Goal: Task Accomplishment & Management: Manage account settings

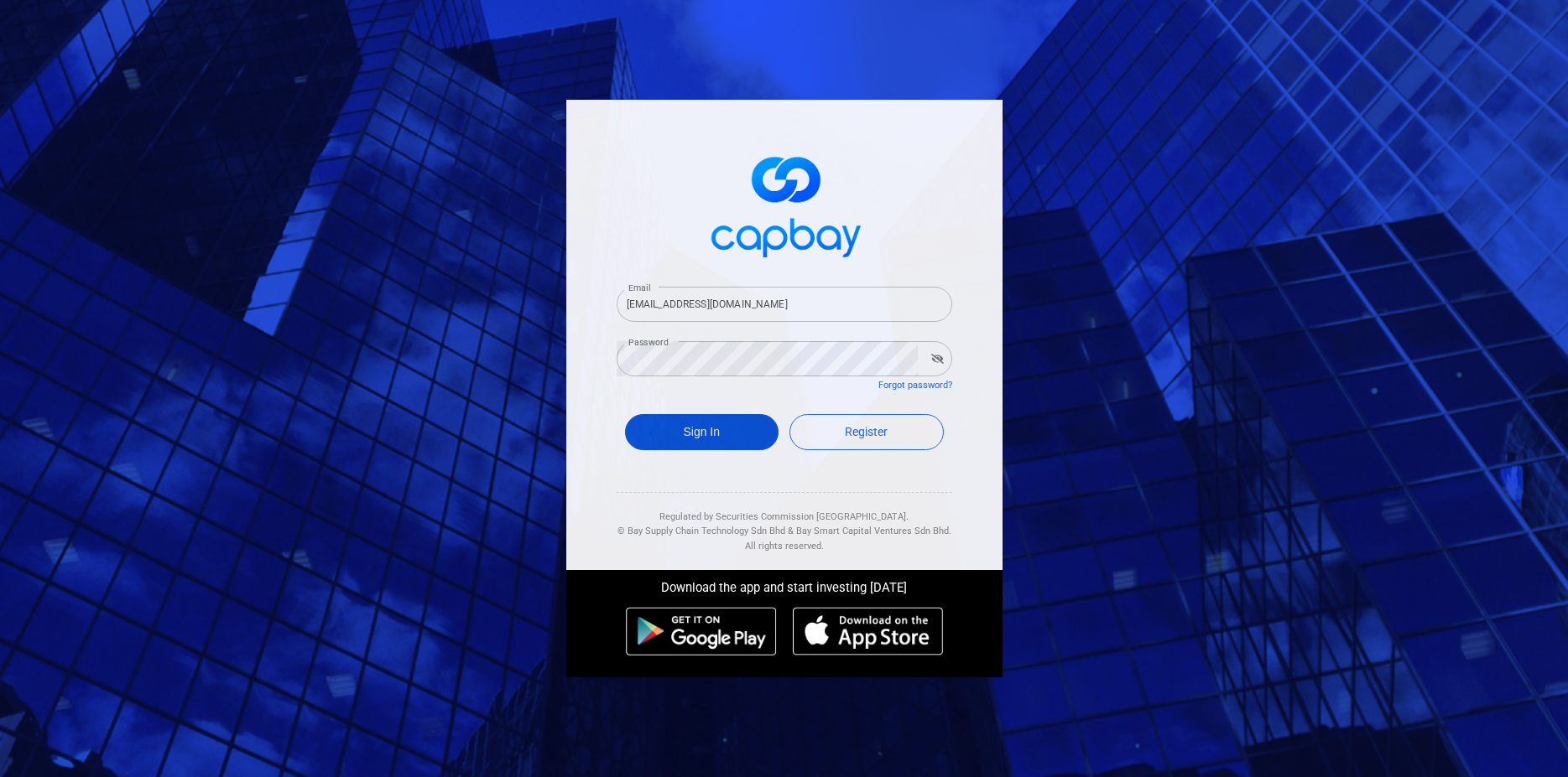
click at [693, 431] on button "Sign In" at bounding box center [702, 431] width 154 height 36
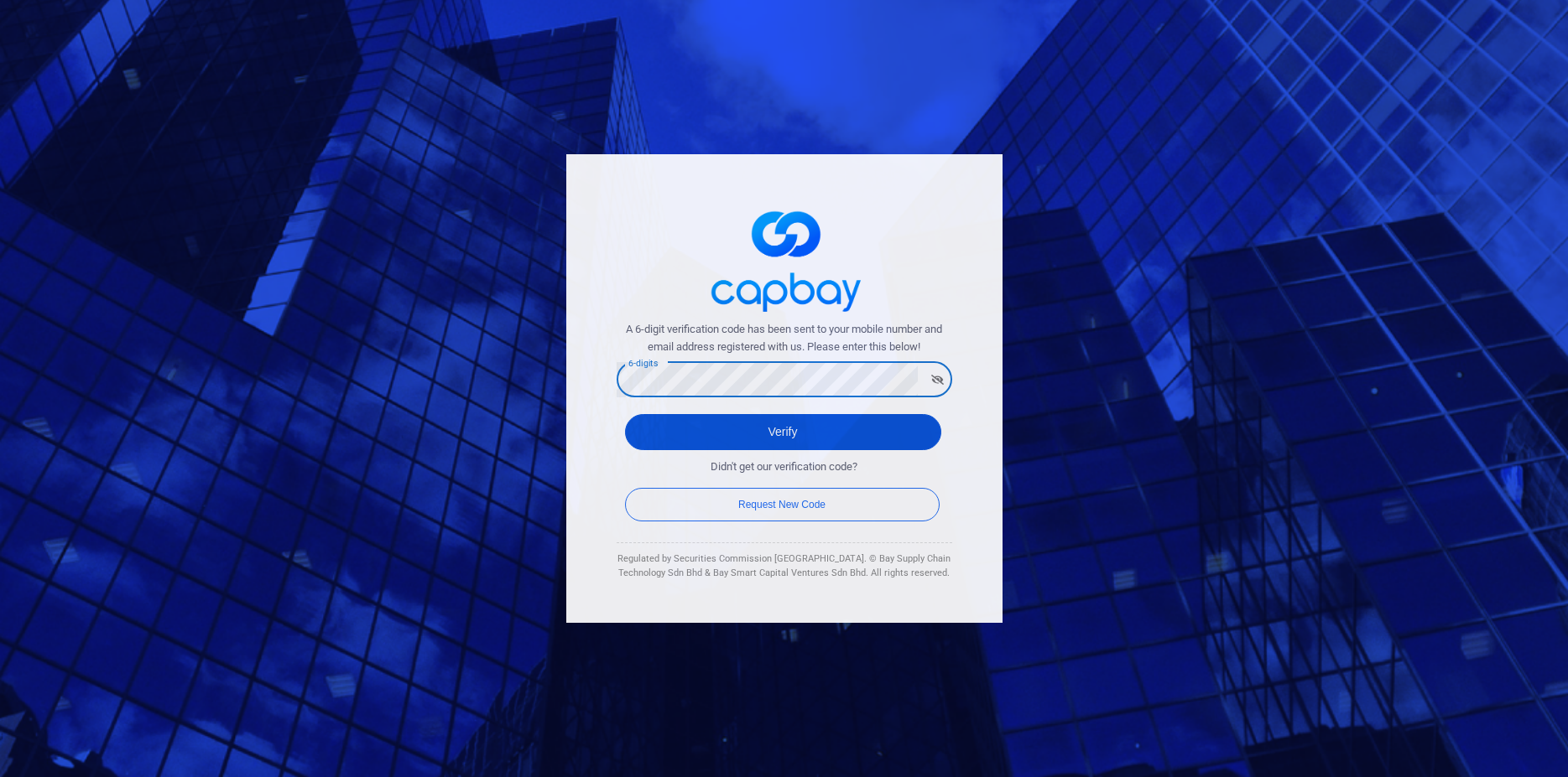
click at [657, 438] on button "Verify" at bounding box center [783, 431] width 316 height 36
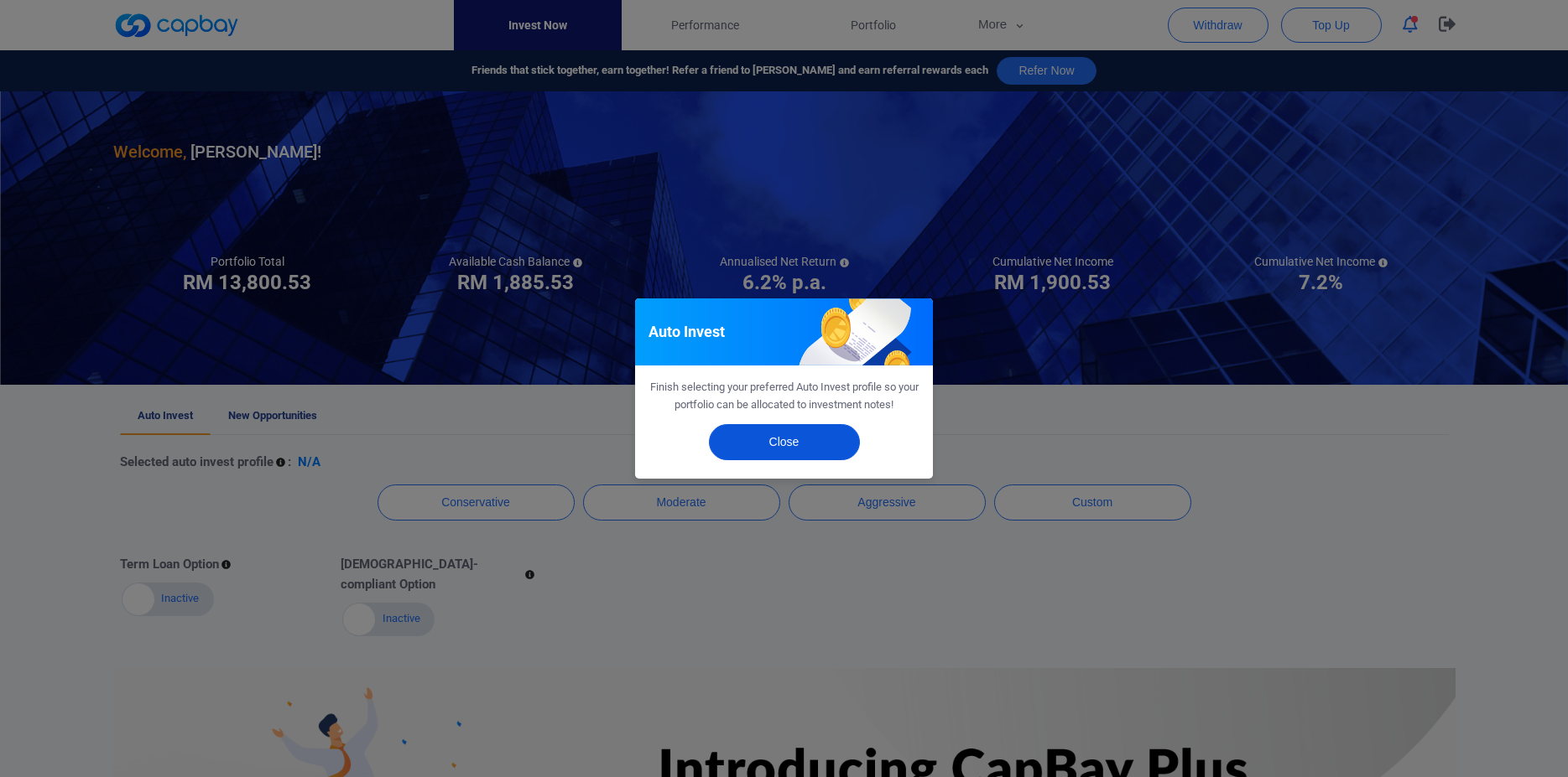
click at [796, 433] on button "Close" at bounding box center [784, 442] width 151 height 36
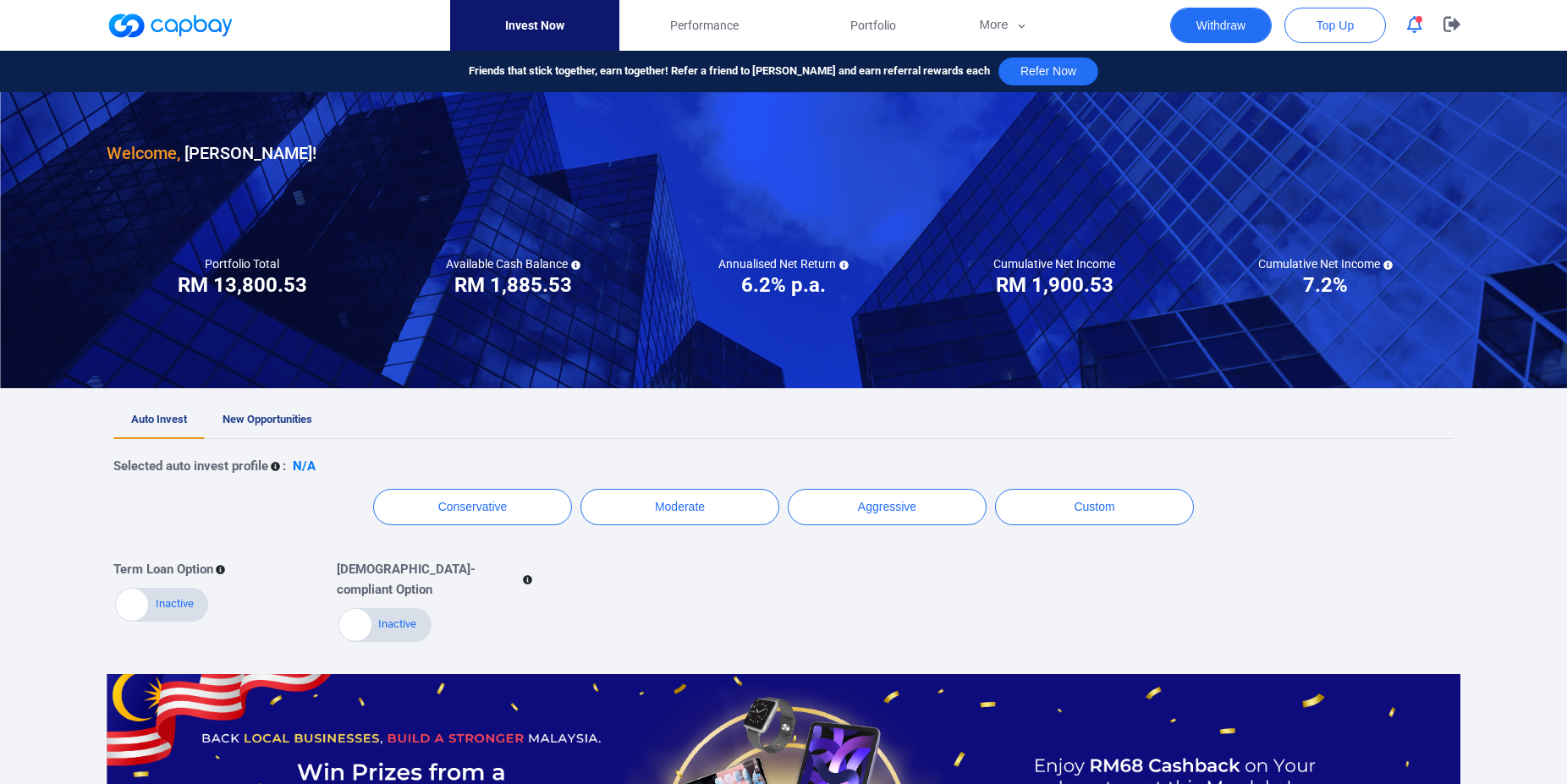
click at [1219, 26] on button "Withdraw" at bounding box center [1221, 26] width 102 height 35
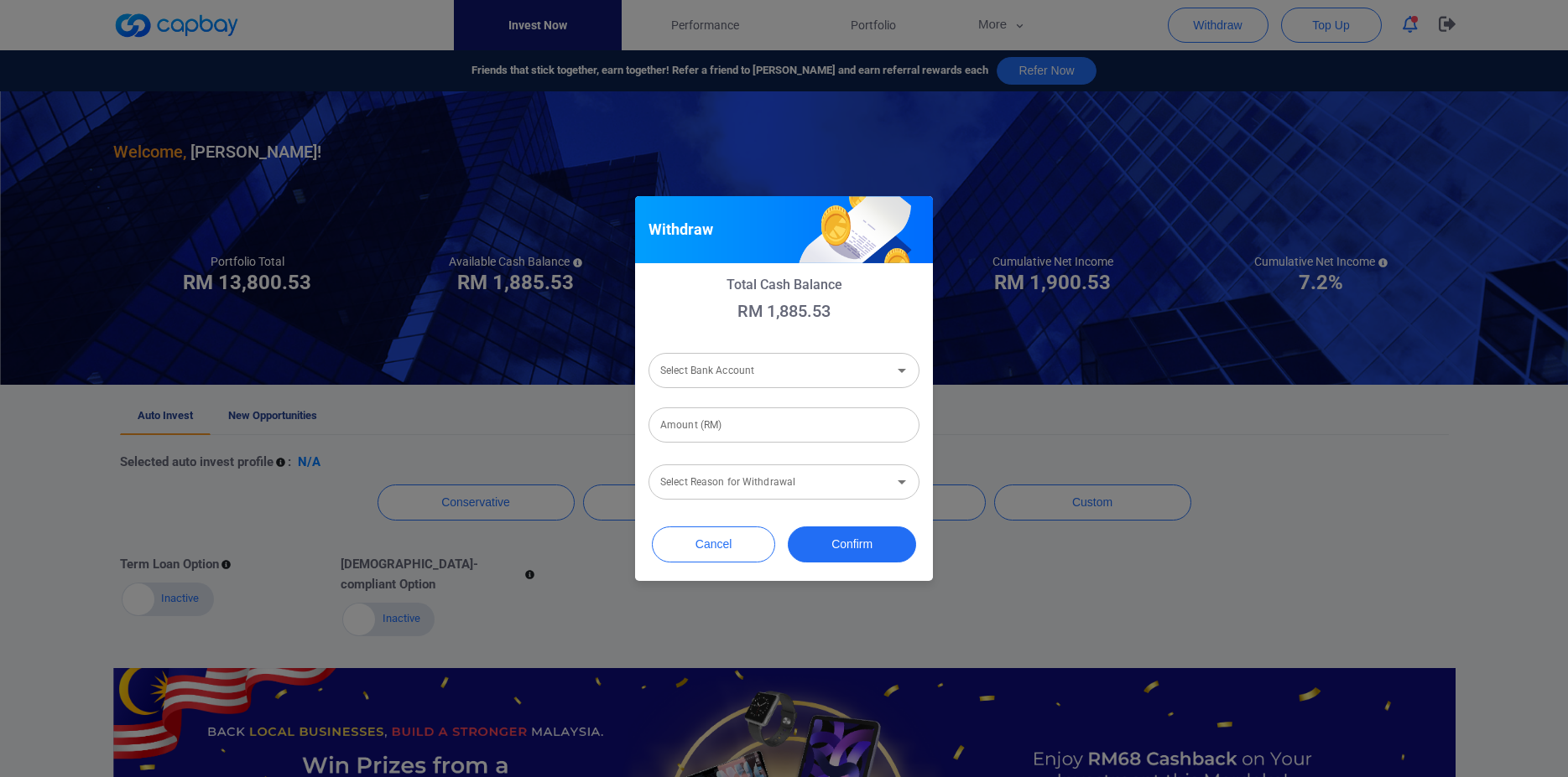
click at [775, 365] on input "Select Bank Account" at bounding box center [770, 370] width 233 height 31
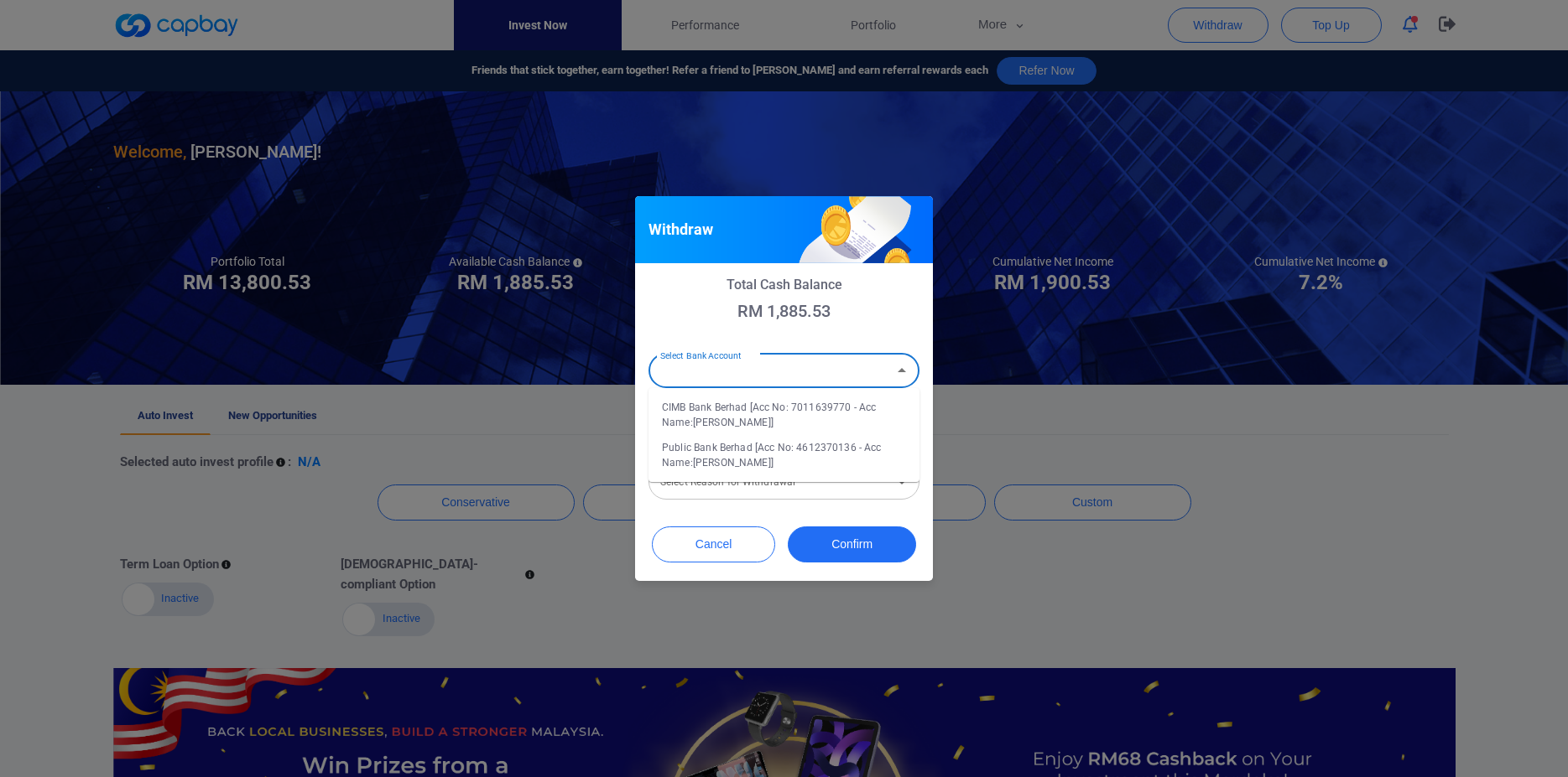
click at [751, 410] on li "CIMB Bank Berhad [Acc No: 7011639770 - Acc Name:LEONG CHIN CHUAN]" at bounding box center [784, 415] width 271 height 40
type input "CIMB Bank Berhad [Acc No: 7011639770 - Acc Name:LEONG CHIN CHUAN]"
click at [712, 431] on input "Amount (RM)" at bounding box center [784, 425] width 271 height 35
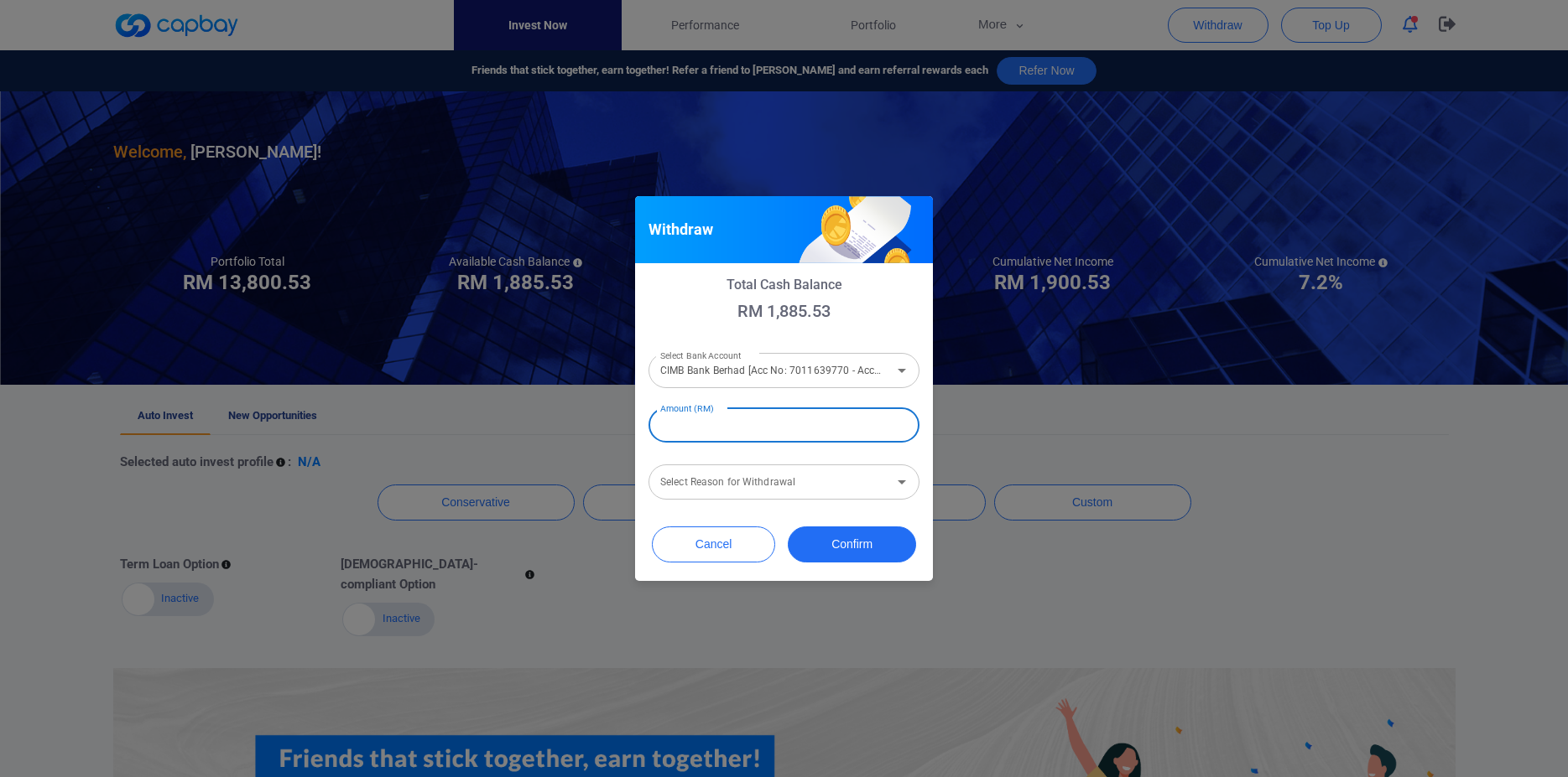
type input "RM 7"
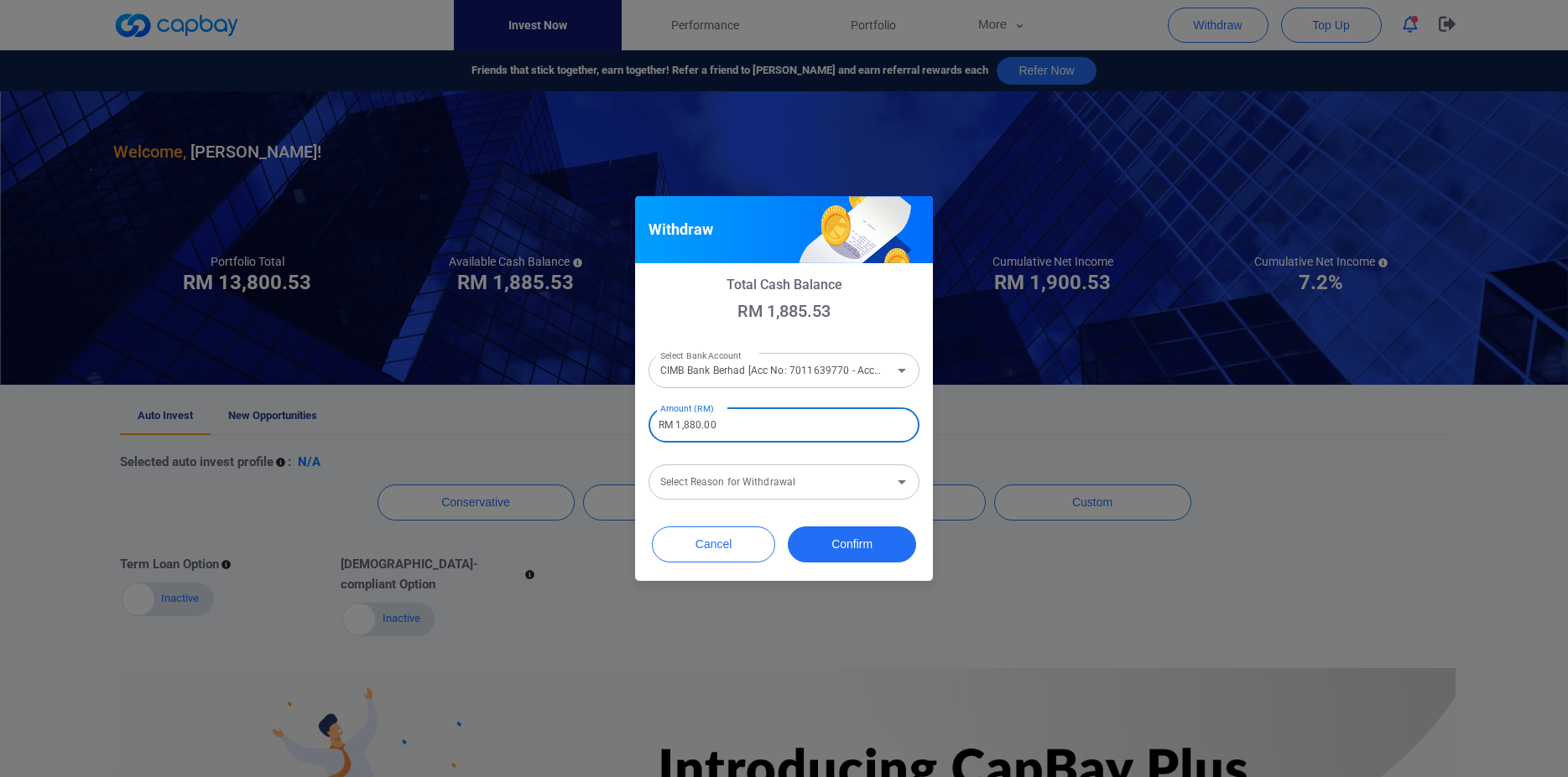
type input "RM 1,880.00"
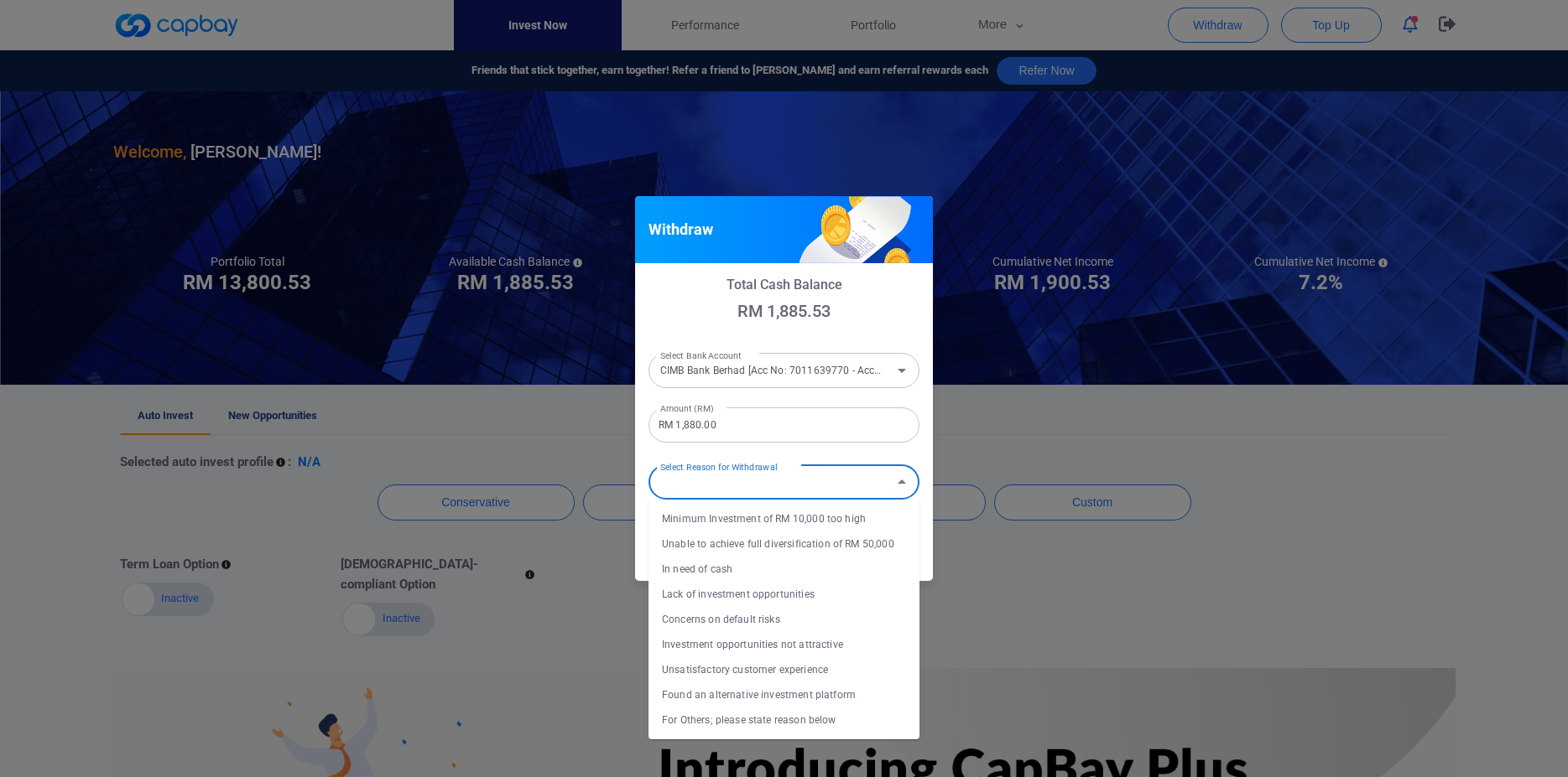
click at [760, 488] on input "Select Reason for Withdrawal" at bounding box center [770, 482] width 233 height 31
click at [740, 559] on li "In need of cash" at bounding box center [784, 569] width 271 height 25
type input "In need of cash"
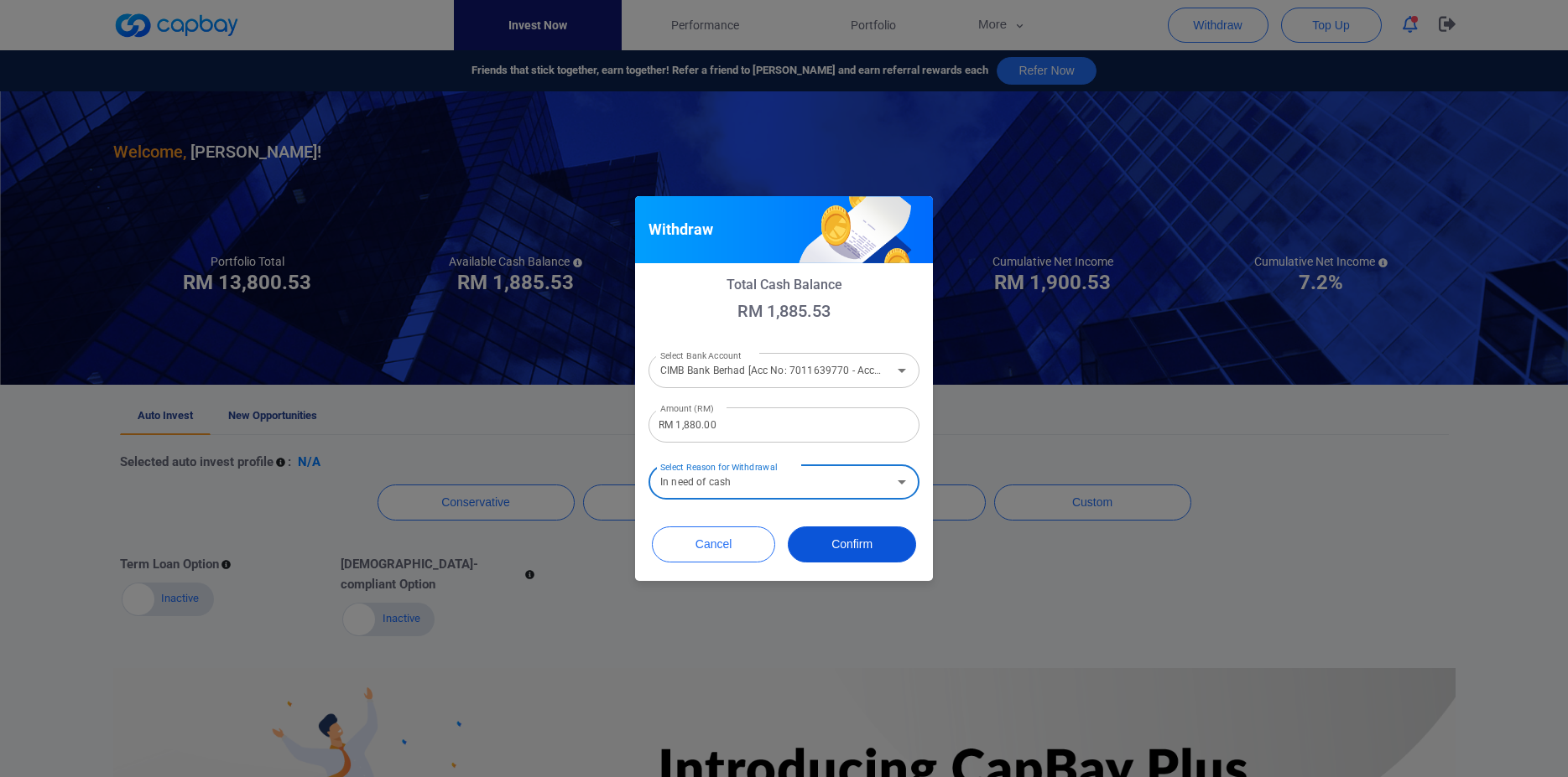
click at [855, 549] on button "Confirm" at bounding box center [852, 544] width 129 height 36
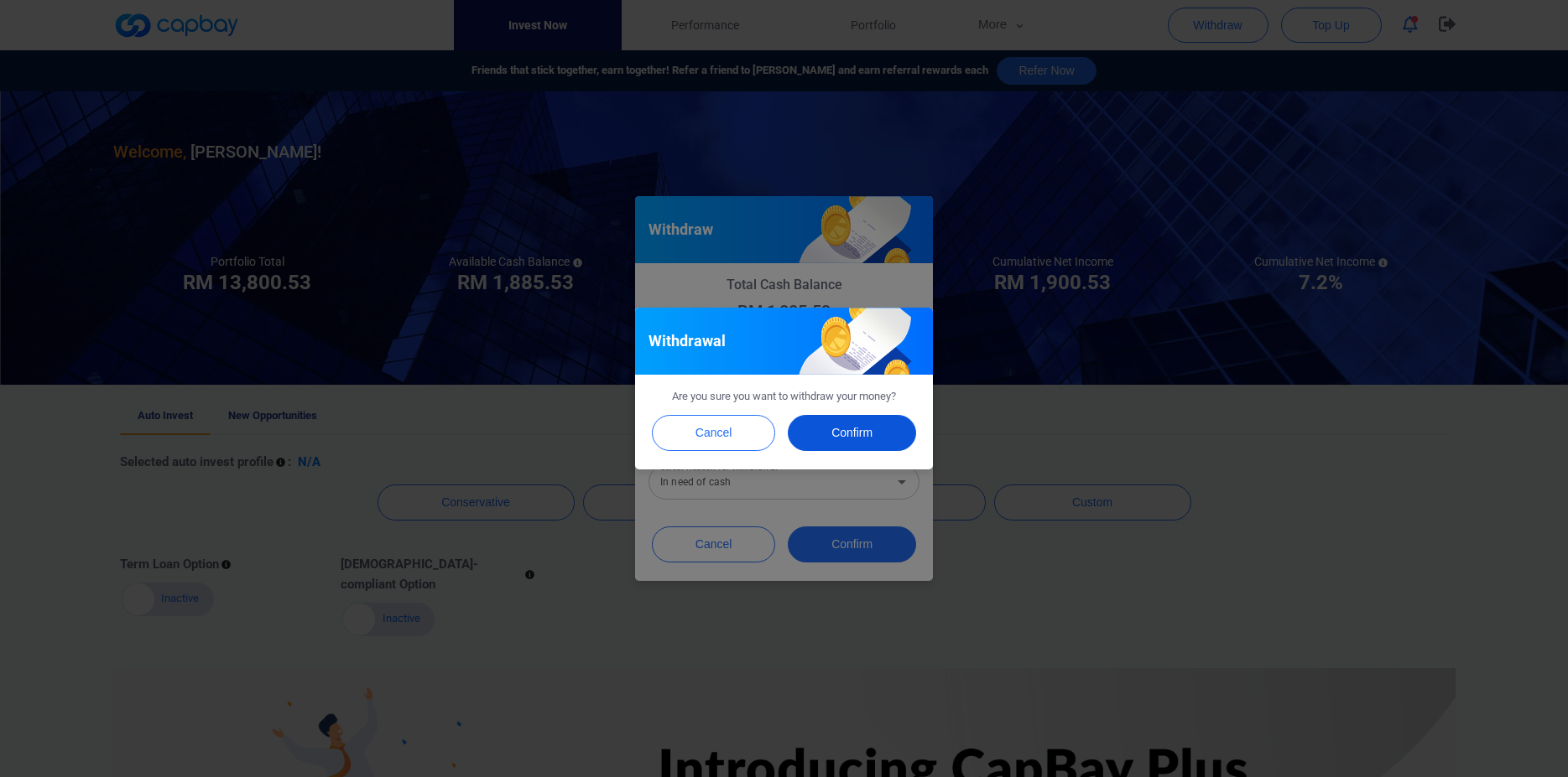
click at [855, 433] on button "Confirm" at bounding box center [852, 432] width 129 height 36
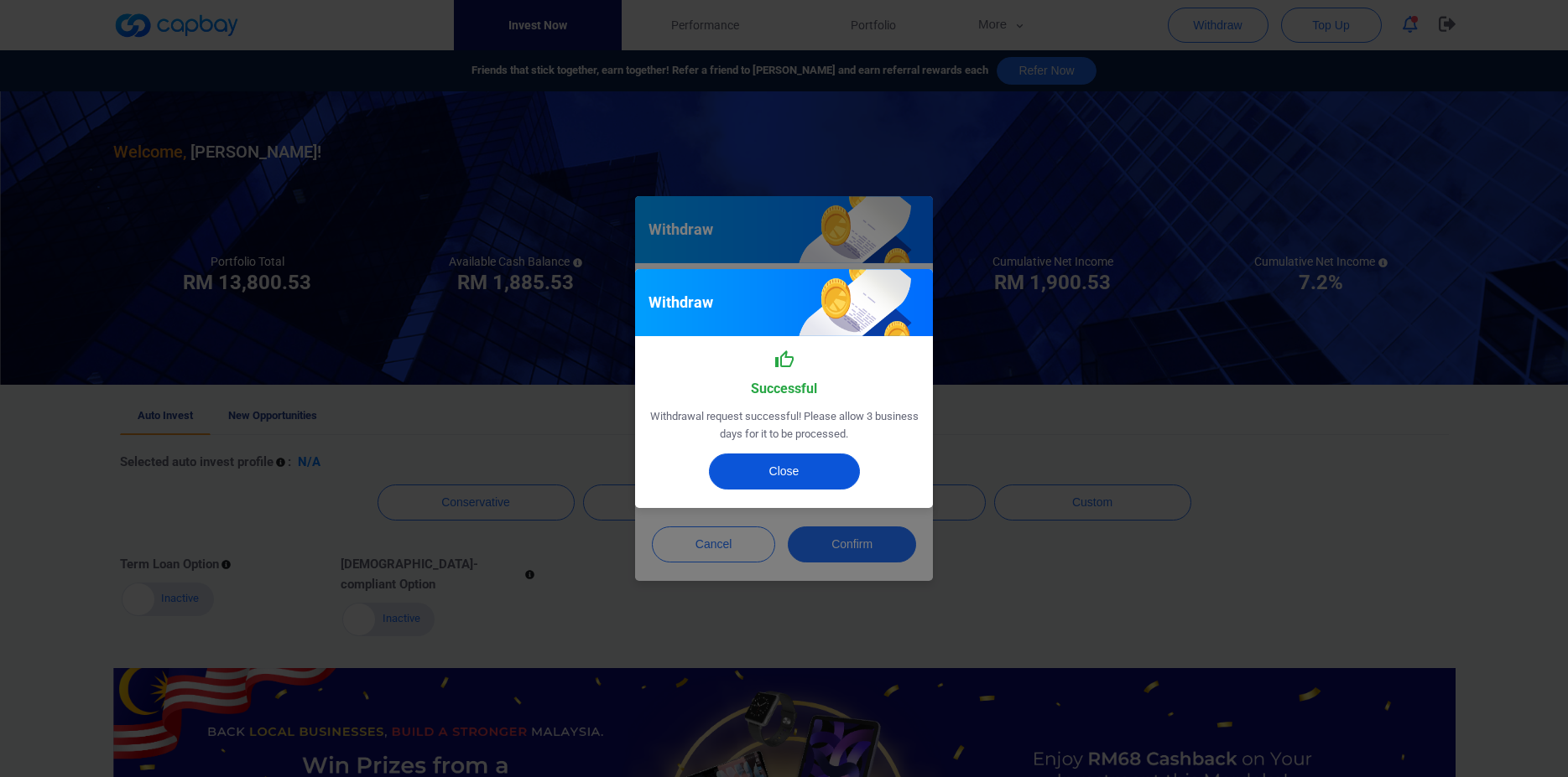
click at [810, 457] on button "Close" at bounding box center [784, 471] width 151 height 36
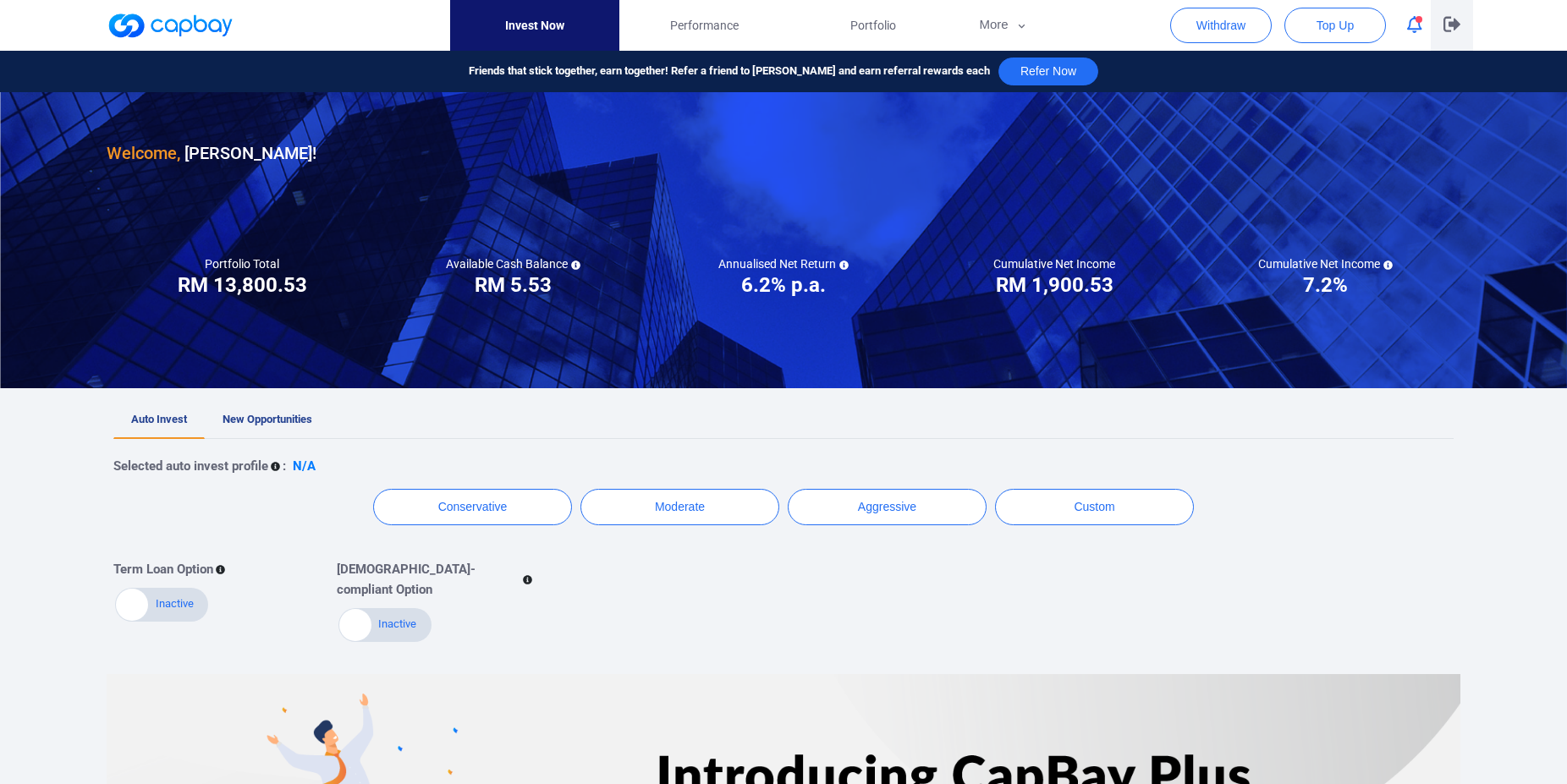
click at [1454, 21] on icon "button" at bounding box center [1451, 24] width 17 height 15
